Goal: Information Seeking & Learning: Find contact information

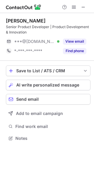
scroll to position [134, 94]
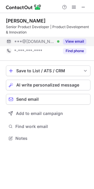
click at [72, 40] on button "View email" at bounding box center [74, 42] width 23 height 6
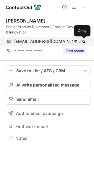
click at [83, 43] on span at bounding box center [83, 41] width 5 height 5
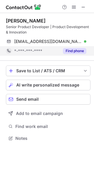
click at [73, 49] on button "Find phone" at bounding box center [74, 51] width 23 height 6
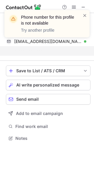
scroll to position [125, 94]
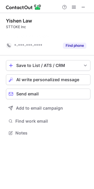
scroll to position [119, 94]
